Goal: Task Accomplishment & Management: Complete application form

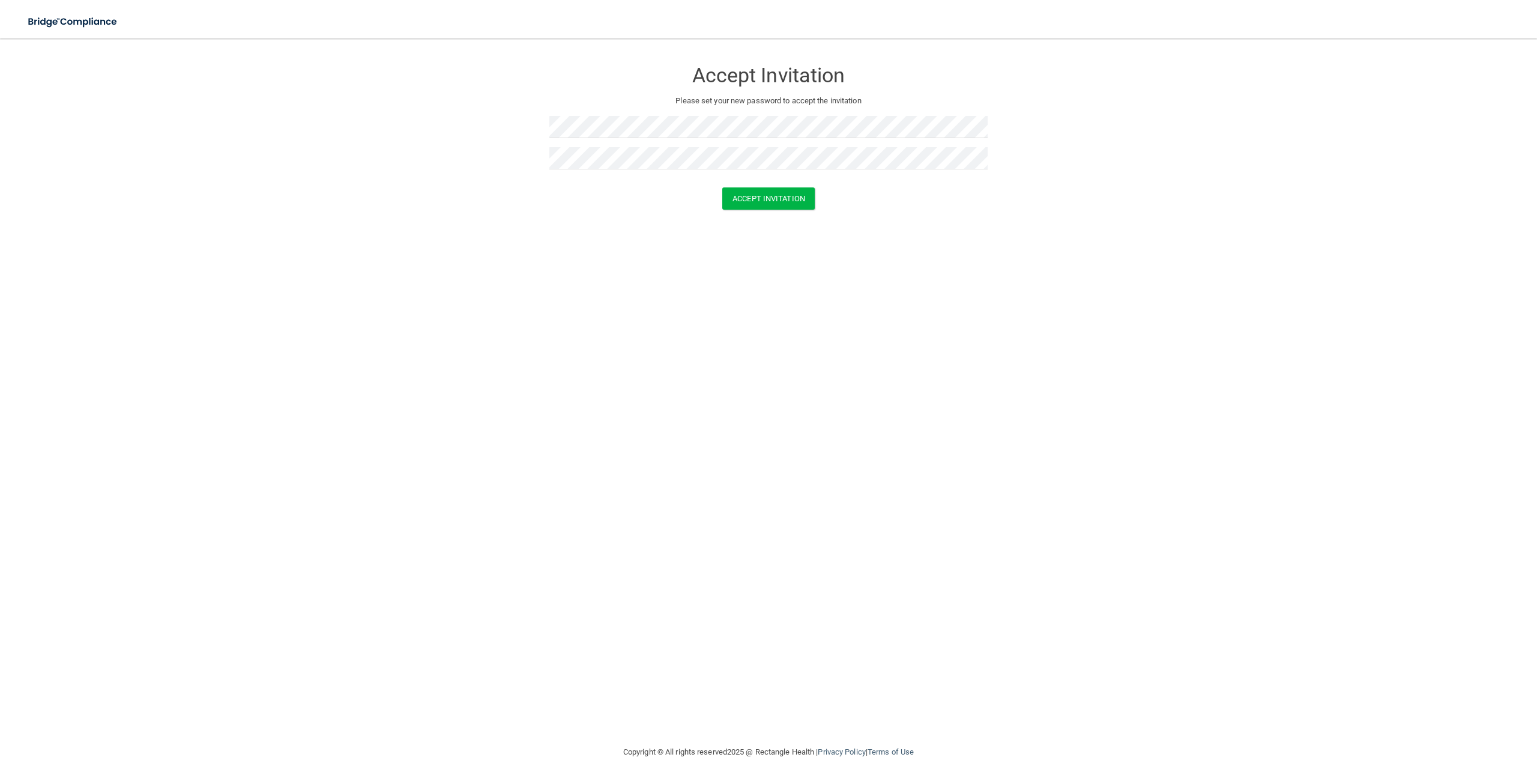
click at [700, 293] on div "Accept Invitation Please set your new password to accept the invitation Accept …" at bounding box center [768, 392] width 1489 height 682
click at [741, 191] on button "Accept Invitation" at bounding box center [768, 198] width 92 height 22
click at [767, 220] on button "Accept Invitation" at bounding box center [768, 216] width 92 height 22
click at [550, 254] on div "Accept Invitation Please set your new password to accept the invitation Accept …" at bounding box center [768, 392] width 1489 height 682
click at [780, 200] on button "Accept Invitation" at bounding box center [768, 198] width 92 height 22
